Goal: Task Accomplishment & Management: Manage account settings

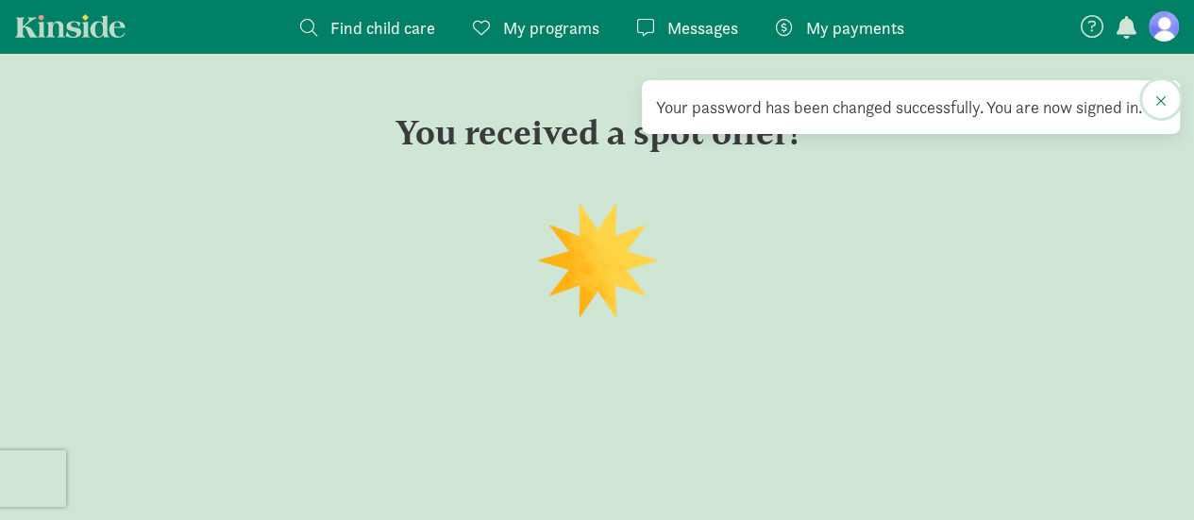
click at [1159, 101] on span at bounding box center [1160, 100] width 11 height 15
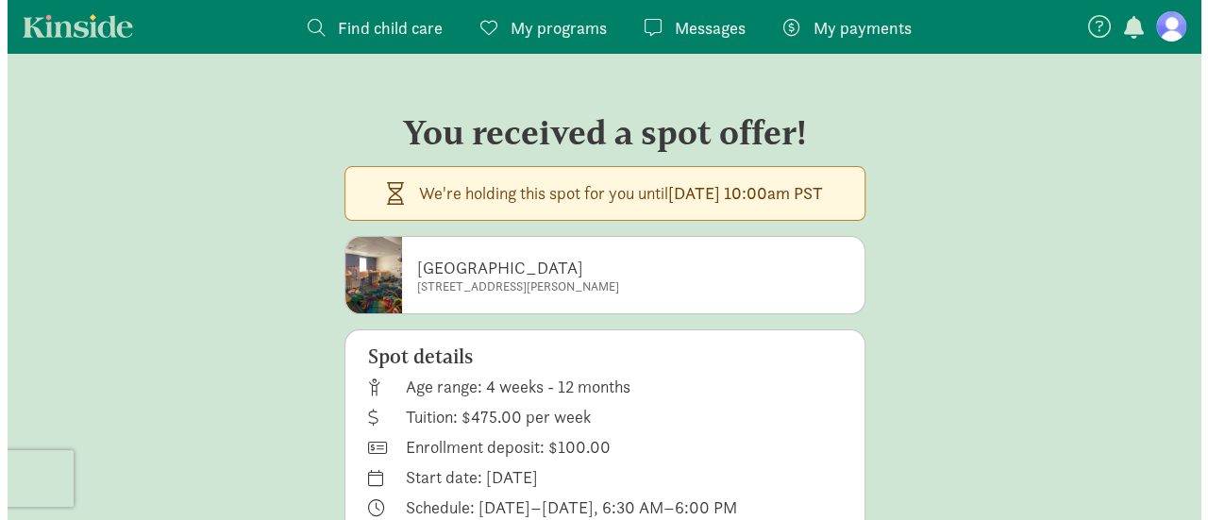
scroll to position [70, 0]
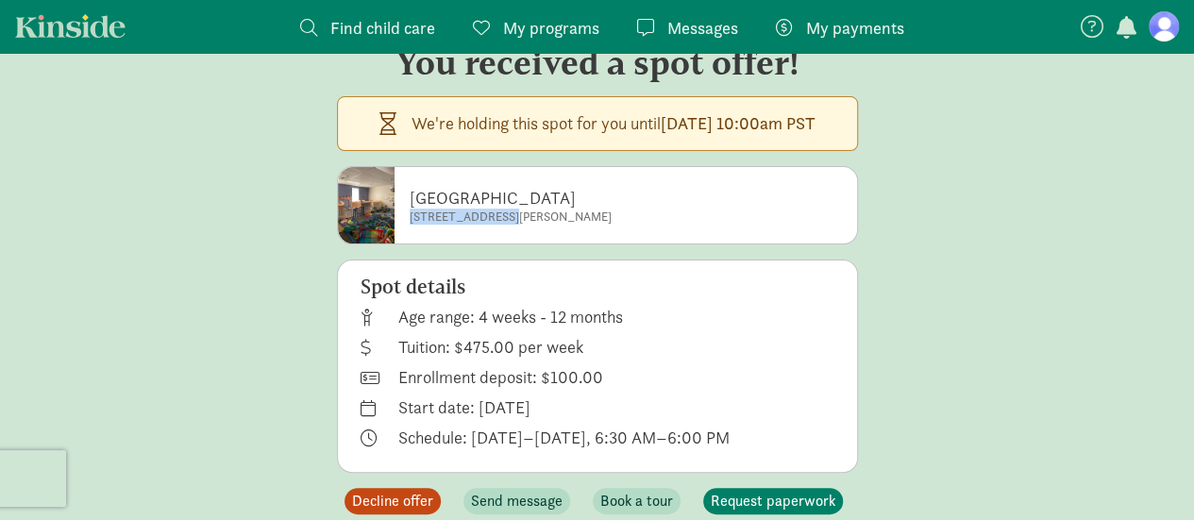
drag, startPoint x: 357, startPoint y: 220, endPoint x: 448, endPoint y: 223, distance: 91.6
click at [448, 223] on small "[STREET_ADDRESS][PERSON_NAME]" at bounding box center [511, 217] width 202 height 15
copy small "[STREET_ADDRESS][PERSON_NAME]"
click at [378, 498] on span "Decline offer" at bounding box center [392, 501] width 81 height 23
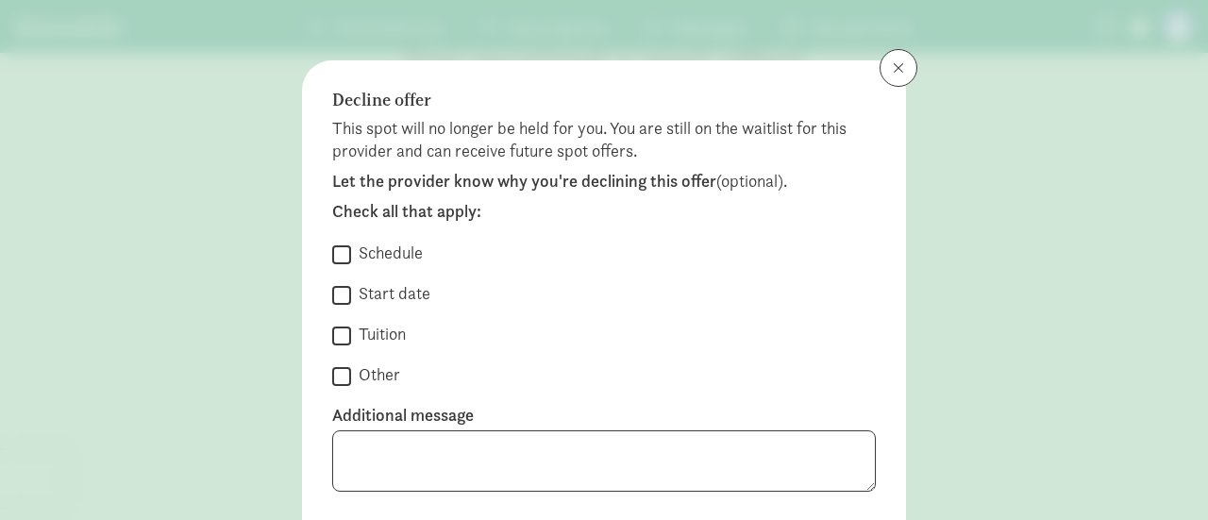
click at [339, 334] on input "Tuition" at bounding box center [341, 335] width 19 height 25
checkbox input "true"
click at [337, 367] on input "Other" at bounding box center [341, 375] width 19 height 25
checkbox input "true"
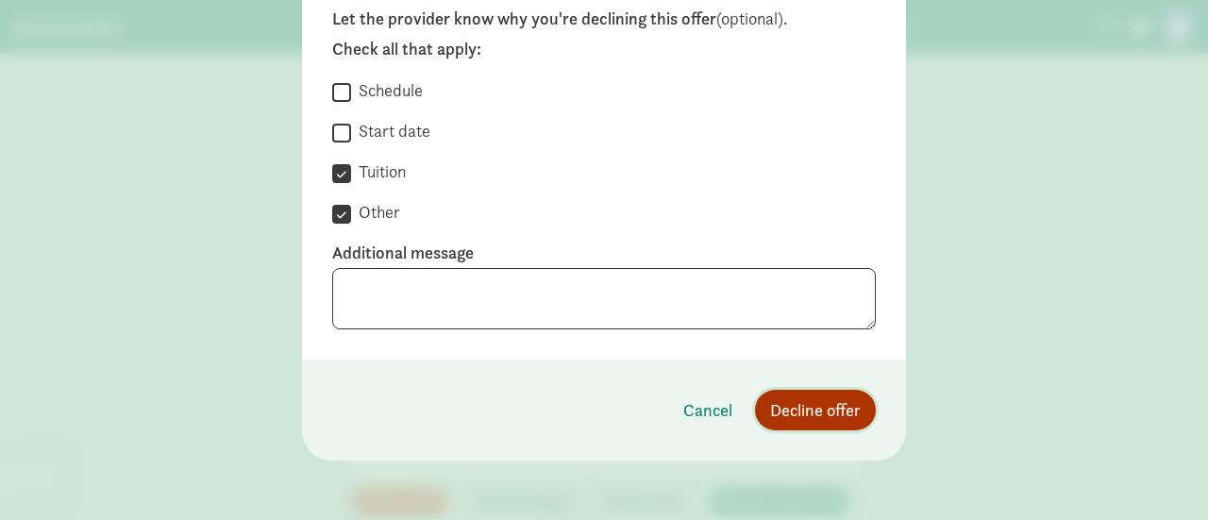
click at [821, 411] on span "Decline offer" at bounding box center [815, 409] width 91 height 25
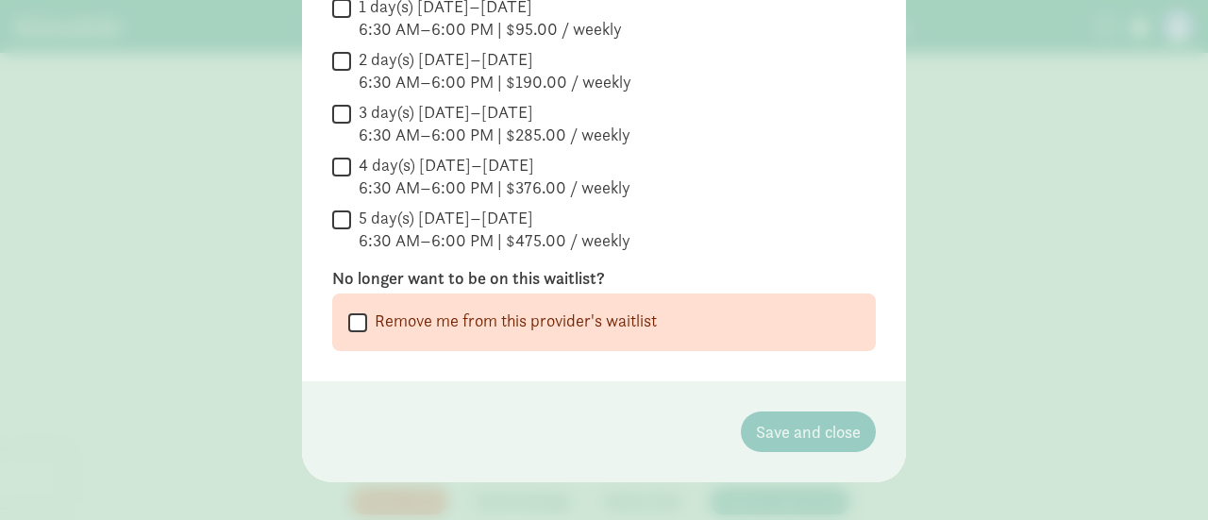
scroll to position [409, 0]
click at [348, 324] on input "Remove me from this provider's waitlist" at bounding box center [357, 320] width 19 height 25
checkbox input "true"
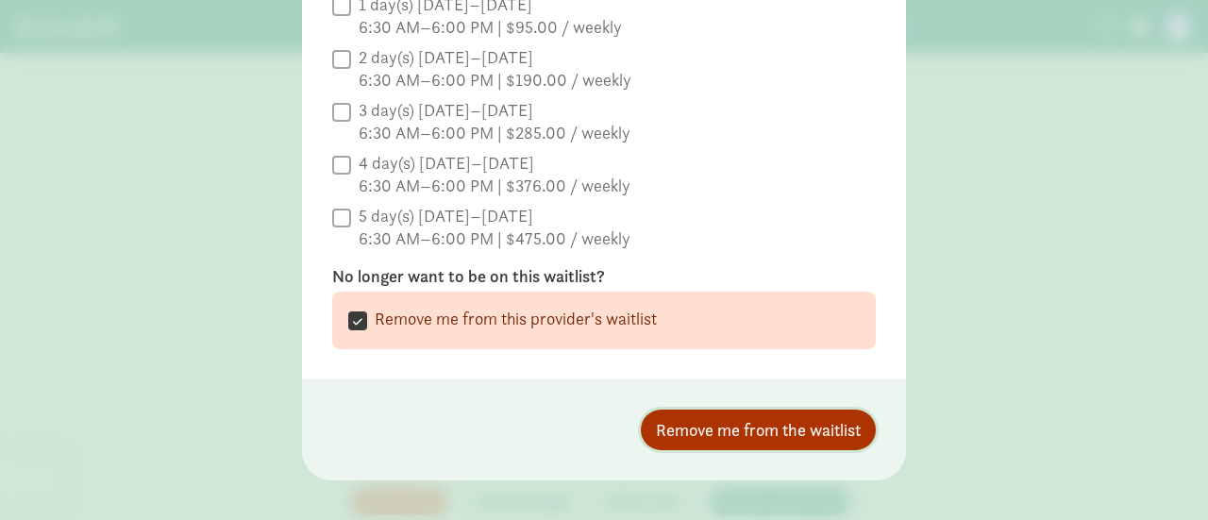
click at [740, 439] on span "Remove me from the waitlist" at bounding box center [758, 429] width 205 height 25
click at [749, 424] on span "Remove me from the waitlist" at bounding box center [758, 429] width 205 height 25
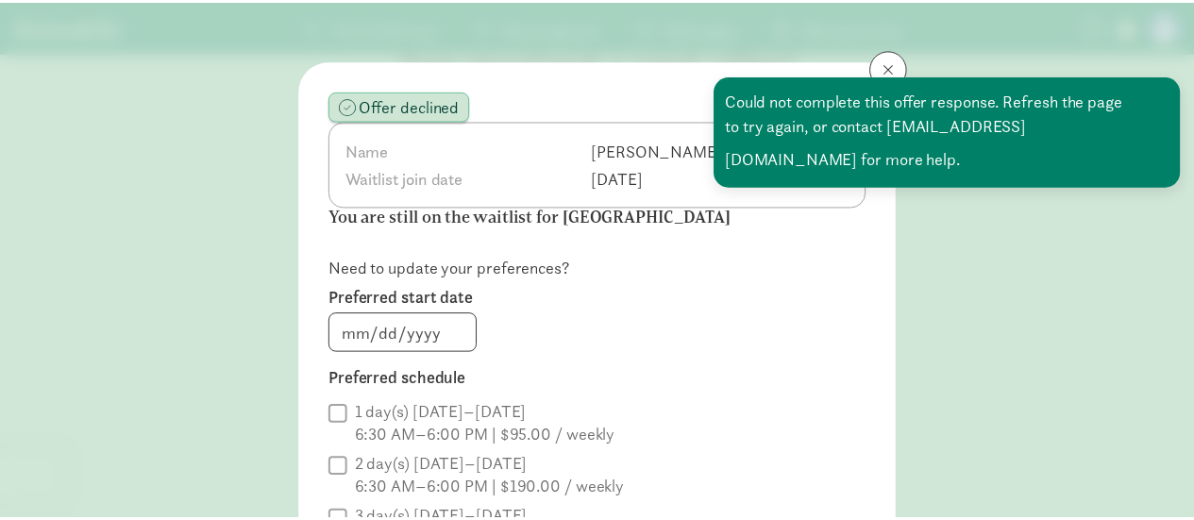
scroll to position [0, 0]
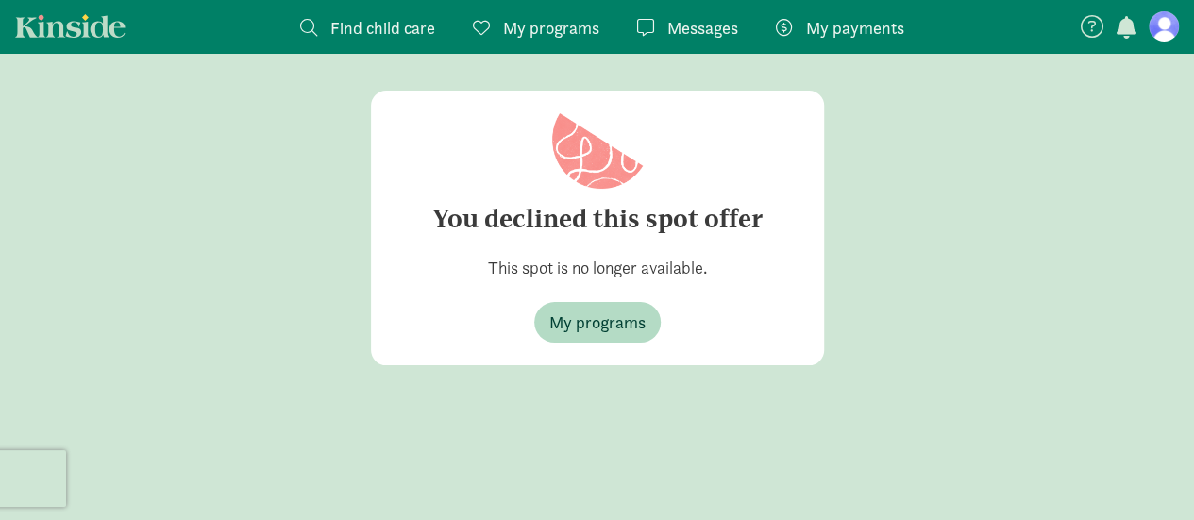
click at [1164, 20] on figure at bounding box center [1164, 26] width 30 height 30
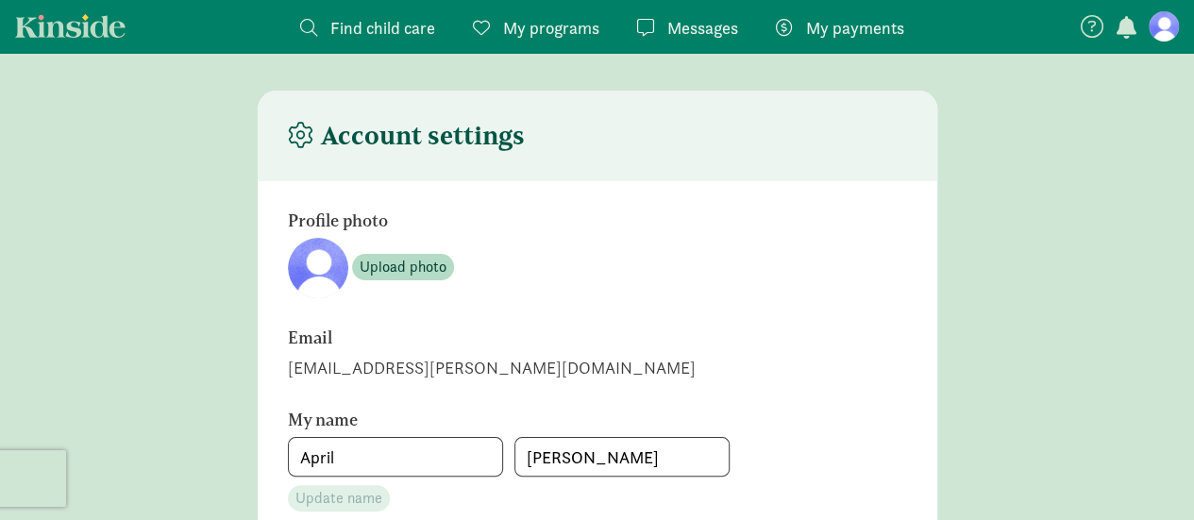
click at [1168, 21] on figure at bounding box center [1164, 26] width 30 height 30
click at [1165, 26] on figure at bounding box center [1164, 26] width 30 height 30
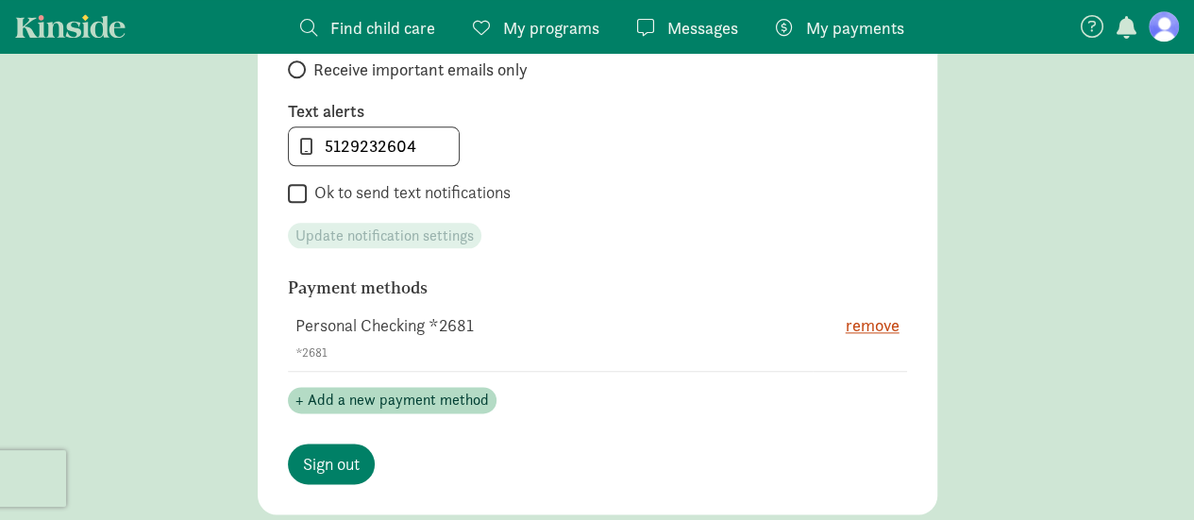
scroll to position [1038, 0]
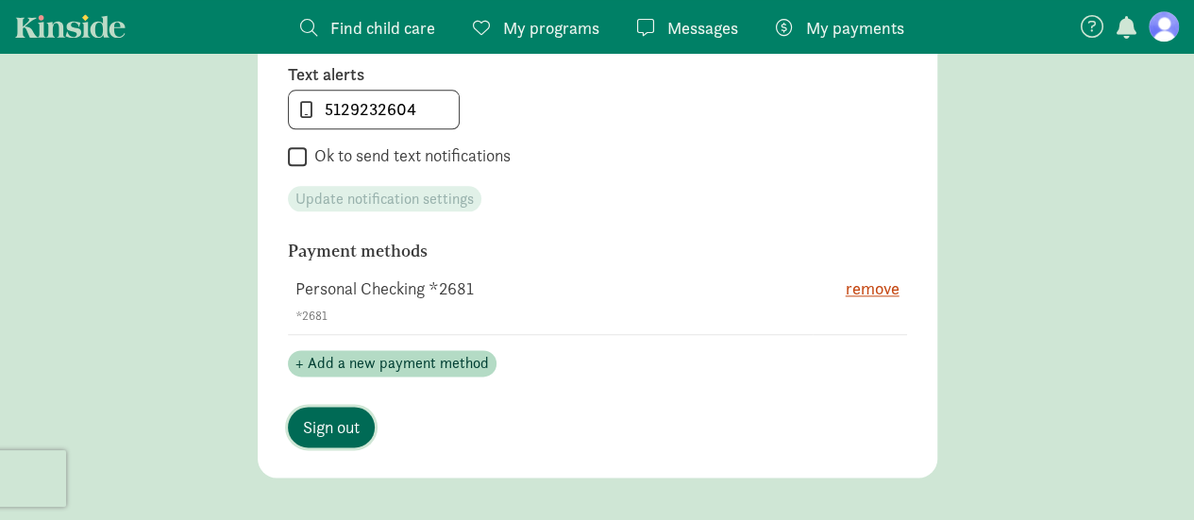
click at [349, 430] on span "Sign out" at bounding box center [331, 426] width 57 height 25
